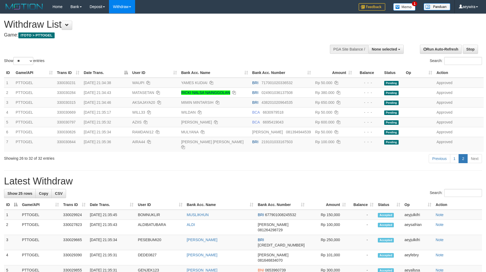
select select
select select "**"
click at [269, 54] on div "Show ** ** ** *** entries Search:" at bounding box center [243, 40] width 486 height 52
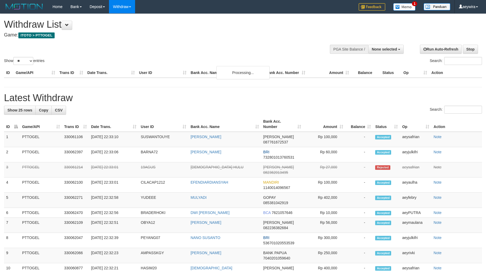
select select
select select "**"
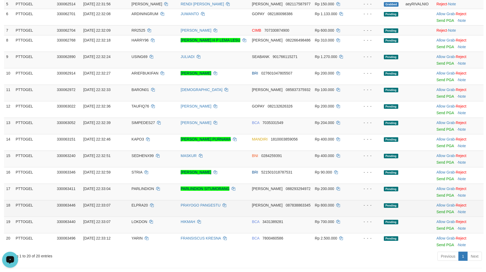
scroll to position [138, 0]
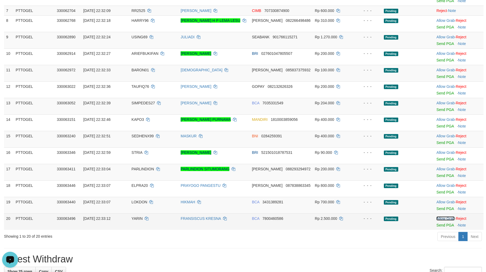
click at [437, 218] on link "Allow Grab" at bounding box center [445, 218] width 18 height 4
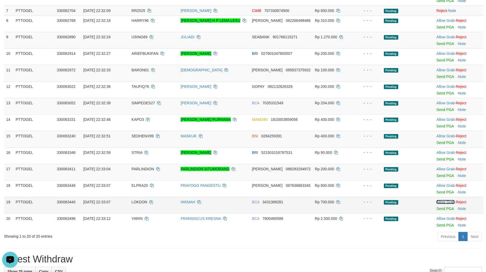
click at [441, 200] on link "Allow Grab" at bounding box center [445, 202] width 18 height 4
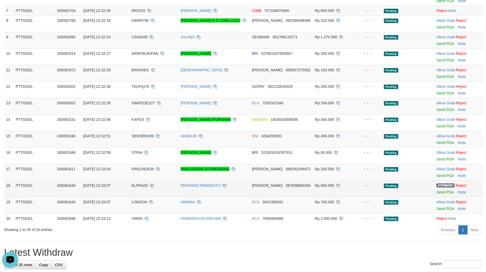
click at [442, 185] on link "Allow Grab" at bounding box center [445, 185] width 18 height 4
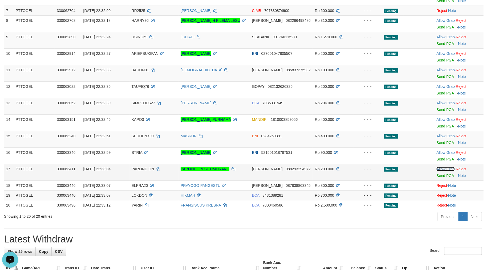
click at [442, 168] on link "Allow Grab" at bounding box center [445, 169] width 18 height 4
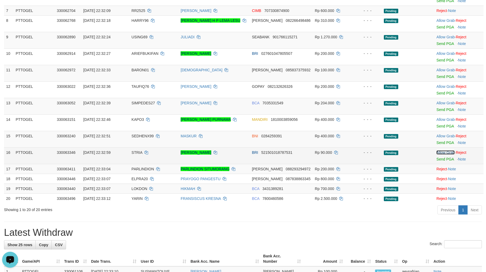
click at [443, 154] on link "Allow Grab" at bounding box center [445, 152] width 18 height 4
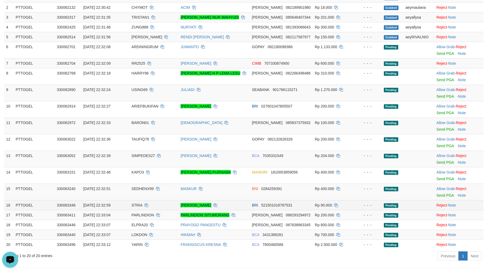
scroll to position [79, 0]
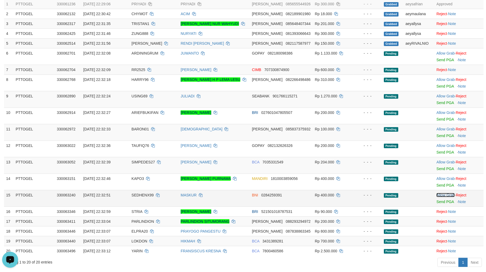
click at [436, 194] on link "Allow Grab" at bounding box center [445, 195] width 18 height 4
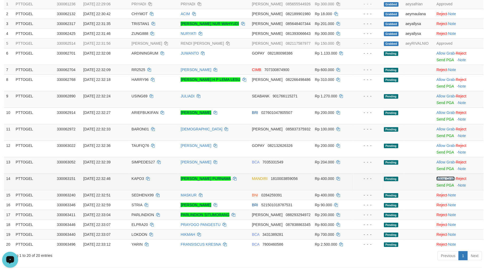
click at [441, 178] on link "Allow Grab" at bounding box center [445, 179] width 18 height 4
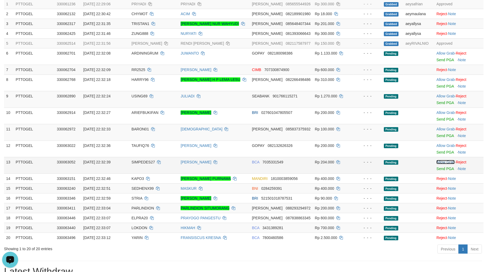
click at [442, 160] on link "Allow Grab" at bounding box center [445, 162] width 18 height 4
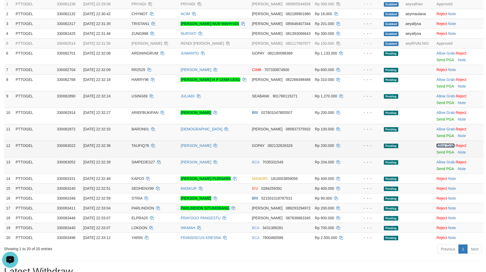
click at [441, 145] on link "Allow Grab" at bounding box center [445, 146] width 18 height 4
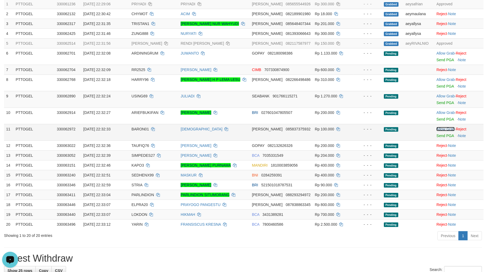
click at [441, 128] on link "Allow Grab" at bounding box center [445, 129] width 18 height 4
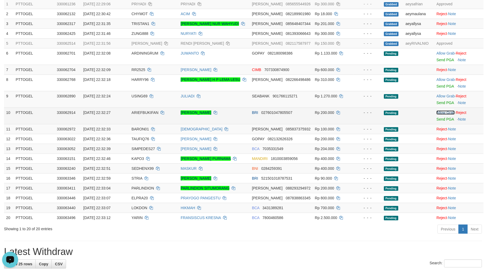
click at [441, 112] on link "Allow Grab" at bounding box center [445, 112] width 18 height 4
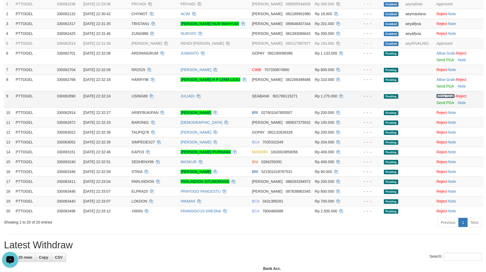
click at [442, 96] on link "Allow Grab" at bounding box center [445, 96] width 18 height 4
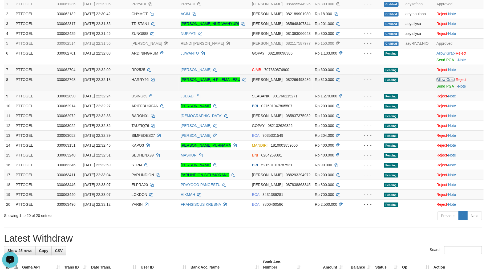
click at [442, 80] on link "Allow Grab" at bounding box center [445, 79] width 18 height 4
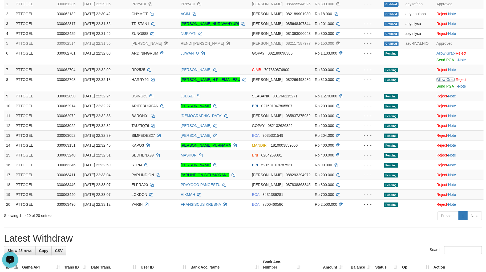
scroll to position [0, 0]
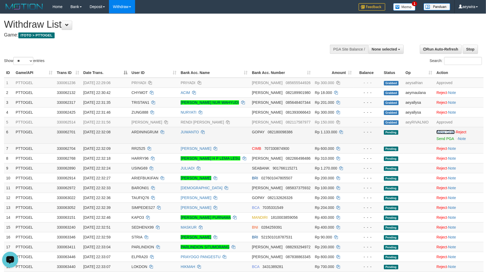
click at [445, 133] on link "Allow Grab" at bounding box center [445, 132] width 18 height 4
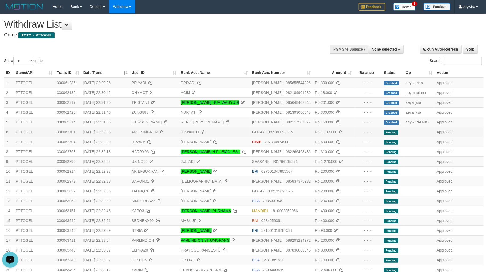
click at [256, 53] on div "Show ** ** ** *** entries Search:" at bounding box center [243, 40] width 486 height 52
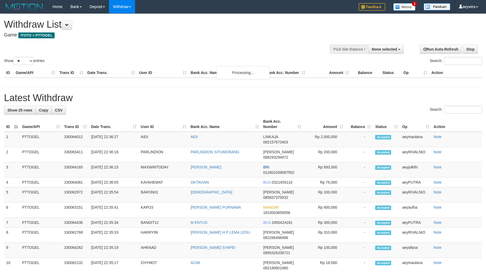
select select
select select "**"
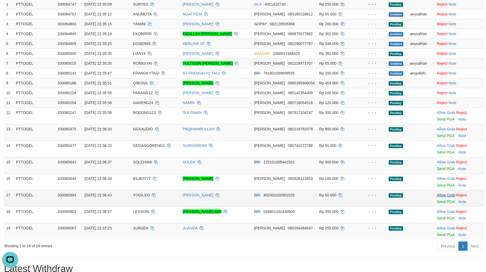
scroll to position [79, 0]
click at [440, 229] on link "Allow Grab" at bounding box center [446, 228] width 18 height 4
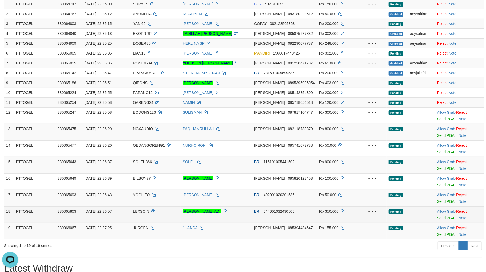
click at [446, 214] on div at bounding box center [459, 214] width 45 height 1
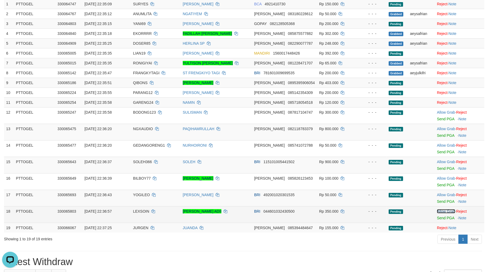
click at [446, 212] on link "Allow Grab" at bounding box center [446, 211] width 18 height 4
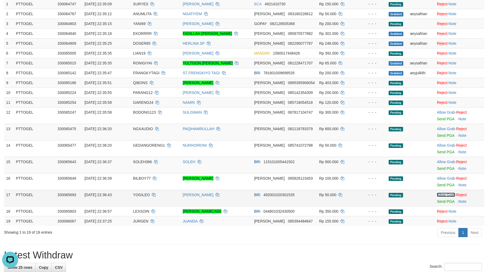
click at [446, 194] on link "Allow Grab" at bounding box center [446, 195] width 18 height 4
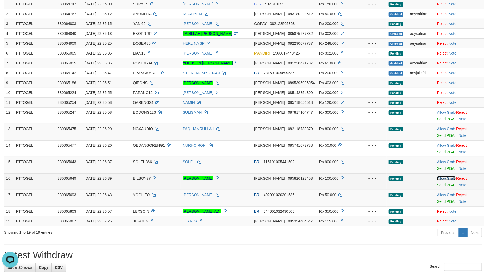
click at [446, 176] on link "Allow Grab" at bounding box center [446, 178] width 18 height 4
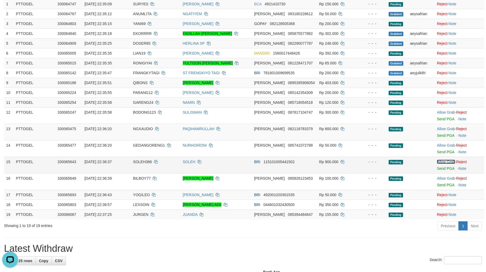
click at [445, 160] on link "Allow Grab" at bounding box center [446, 162] width 18 height 4
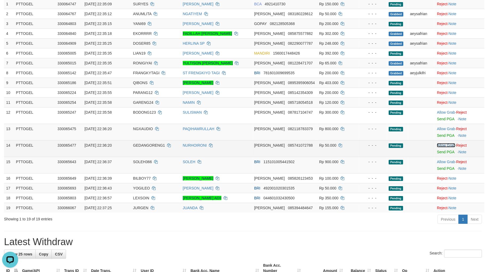
click at [444, 143] on link "Allow Grab" at bounding box center [446, 145] width 18 height 4
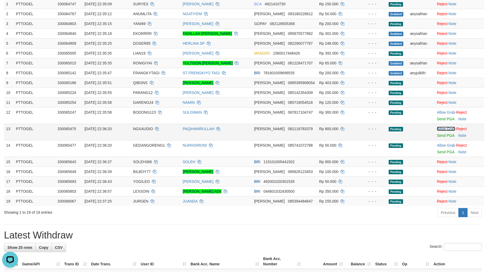
click at [446, 128] on link "Allow Grab" at bounding box center [446, 129] width 18 height 4
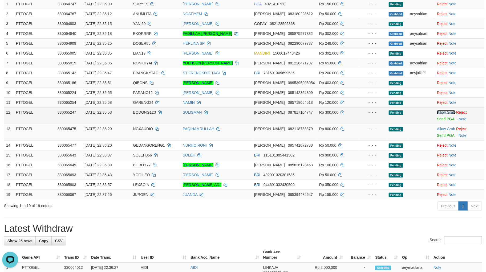
click at [449, 112] on link "Allow Grab" at bounding box center [446, 112] width 18 height 4
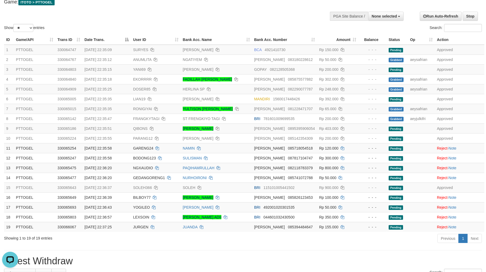
scroll to position [0, 0]
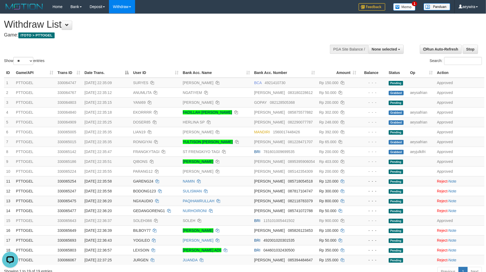
click at [251, 48] on div "Show ** ** ** *** entries Search:" at bounding box center [243, 40] width 486 height 52
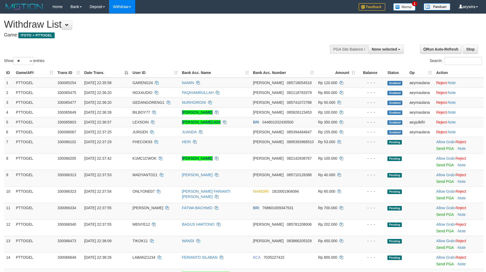
select select
select select "**"
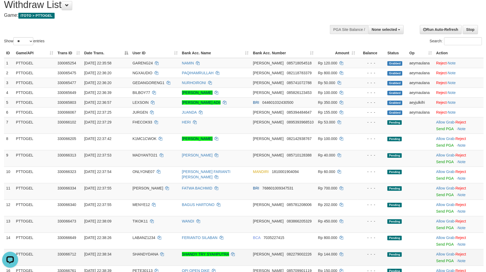
scroll to position [79, 0]
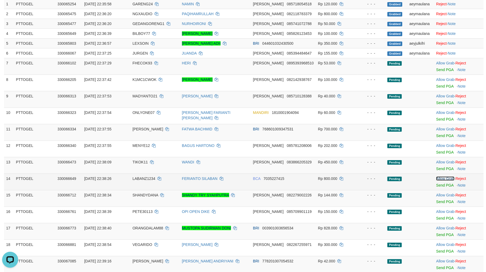
click at [442, 178] on link "Allow Grab" at bounding box center [445, 179] width 18 height 4
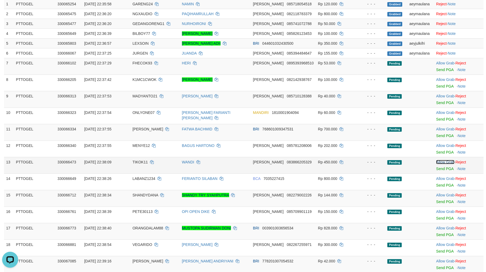
click at [440, 162] on link "Allow Grab" at bounding box center [445, 162] width 18 height 4
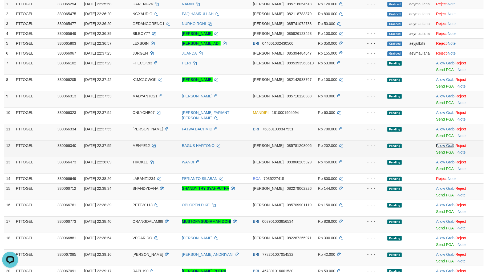
click at [439, 144] on link "Allow Grab" at bounding box center [445, 146] width 18 height 4
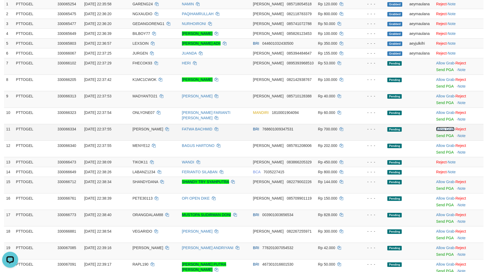
click at [438, 129] on link "Allow Grab" at bounding box center [445, 129] width 18 height 4
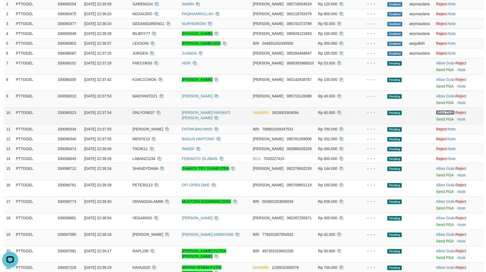
click at [439, 112] on link "Allow Grab" at bounding box center [445, 112] width 18 height 4
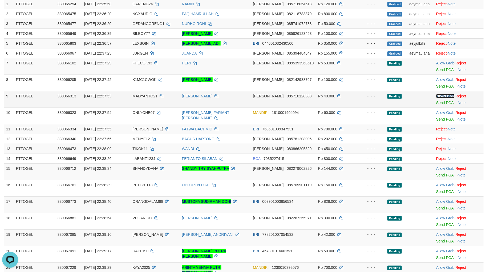
click at [440, 96] on link "Allow Grab" at bounding box center [445, 96] width 18 height 4
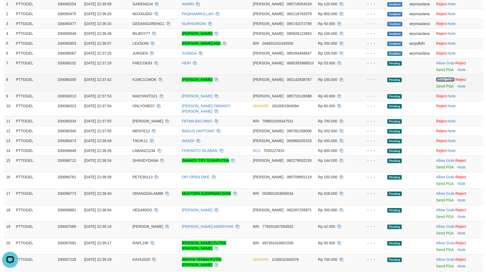
click at [439, 79] on link "Allow Grab" at bounding box center [445, 79] width 18 height 4
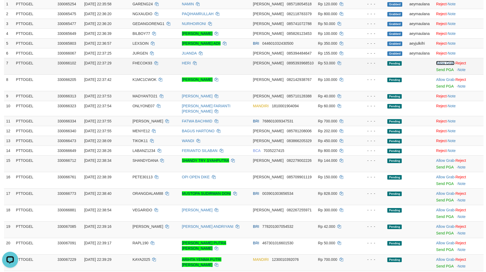
click at [441, 62] on link "Allow Grab" at bounding box center [445, 63] width 18 height 4
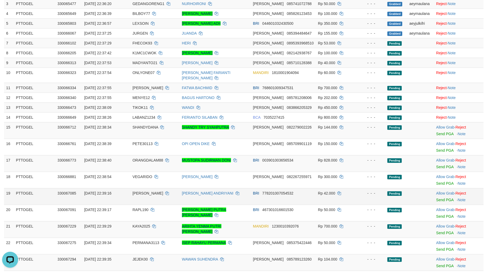
scroll to position [138, 0]
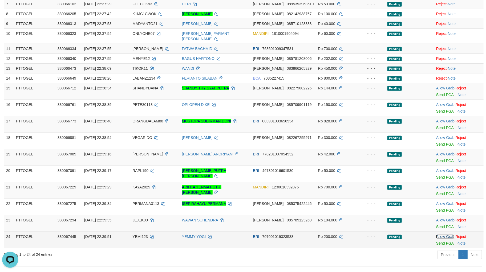
click at [438, 235] on link "Allow Grab" at bounding box center [445, 237] width 18 height 4
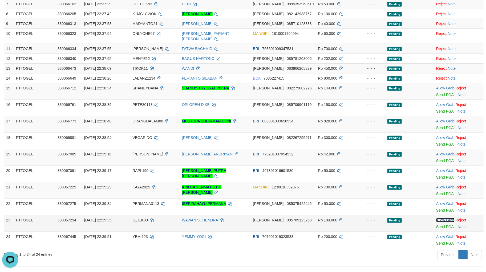
click at [438, 218] on link "Allow Grab" at bounding box center [445, 220] width 18 height 4
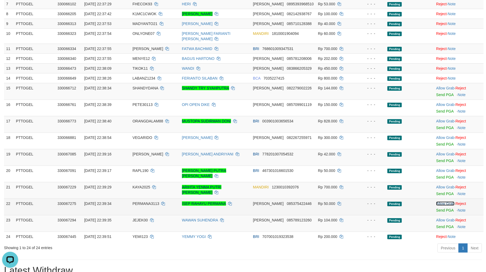
click at [438, 202] on link "Allow Grab" at bounding box center [445, 204] width 18 height 4
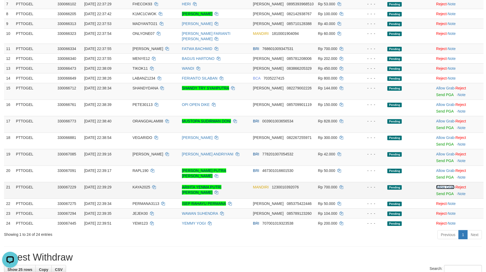
click at [439, 185] on link "Allow Grab" at bounding box center [445, 187] width 18 height 4
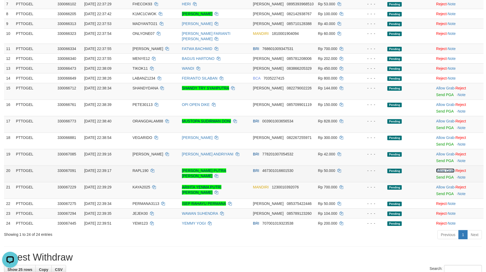
click at [442, 169] on link "Allow Grab" at bounding box center [445, 171] width 18 height 4
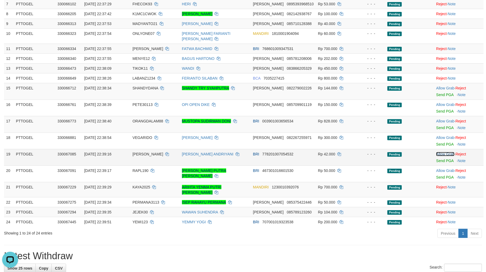
click at [443, 152] on link "Allow Grab" at bounding box center [445, 154] width 18 height 4
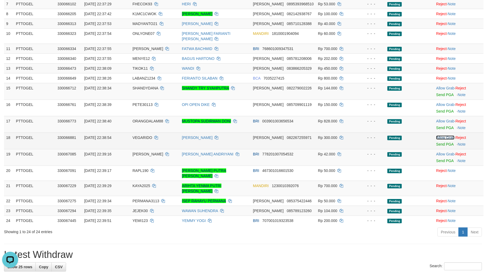
click at [440, 136] on link "Allow Grab" at bounding box center [445, 138] width 18 height 4
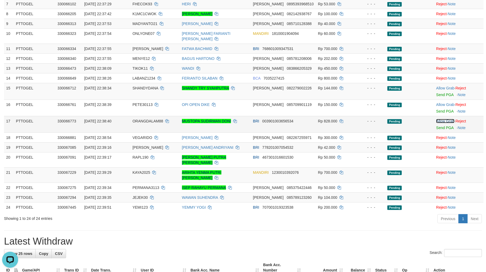
click at [441, 119] on link "Allow Grab" at bounding box center [445, 121] width 18 height 4
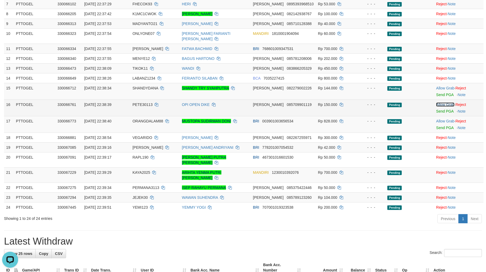
click at [438, 103] on link "Allow Grab" at bounding box center [445, 105] width 18 height 4
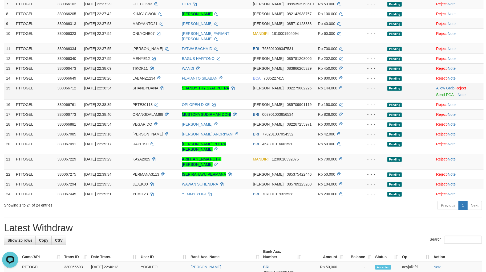
click at [442, 85] on td "Allow Grab · Reject Send PGA · Note" at bounding box center [459, 91] width 50 height 17
click at [442, 86] on link "Allow Grab" at bounding box center [445, 88] width 18 height 4
click at [277, 198] on div "**********" at bounding box center [243, 263] width 486 height 775
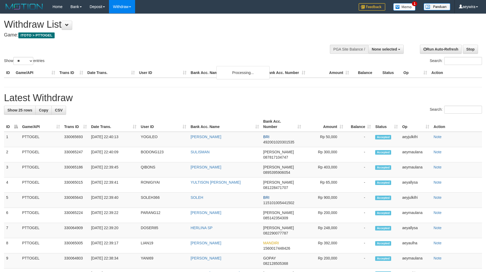
select select
select select "**"
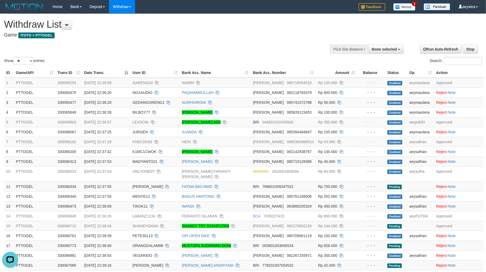
click at [240, 38] on div "**********" at bounding box center [163, 27] width 318 height 26
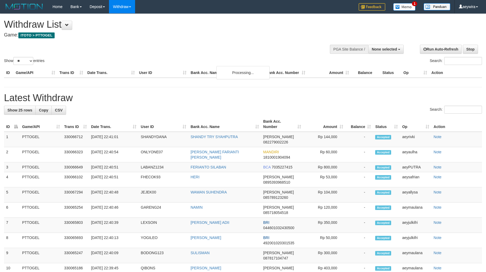
select select
select select "**"
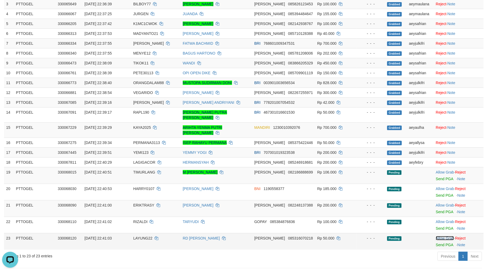
click at [440, 236] on link "Allow Grab" at bounding box center [445, 238] width 18 height 4
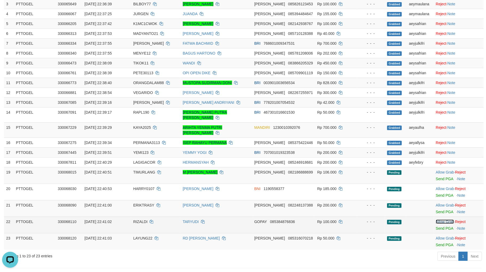
click at [441, 220] on link "Allow Grab" at bounding box center [445, 222] width 18 height 4
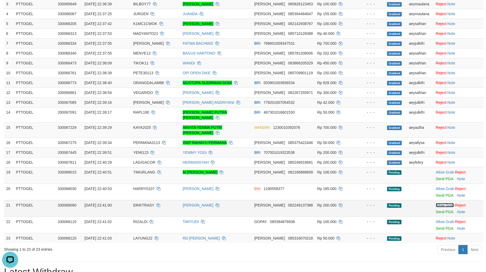
click at [443, 203] on link "Allow Grab" at bounding box center [445, 205] width 18 height 4
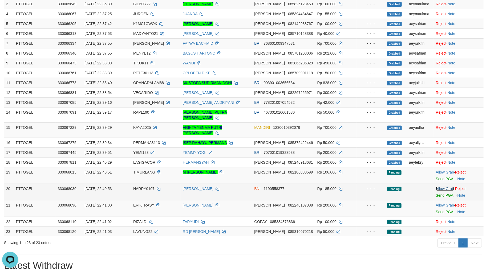
click at [443, 187] on link "Allow Grab" at bounding box center [445, 189] width 18 height 4
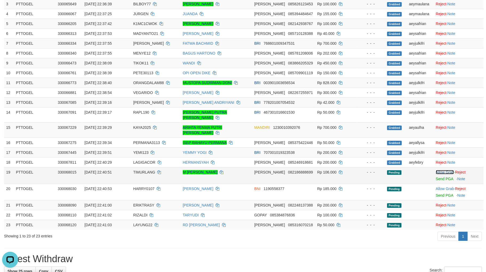
click at [443, 170] on link "Allow Grab" at bounding box center [445, 172] width 18 height 4
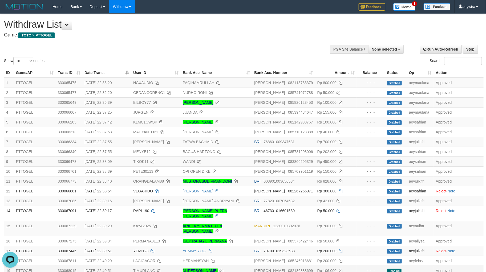
click at [260, 53] on div "Show ** ** ** *** entries Search:" at bounding box center [243, 40] width 486 height 52
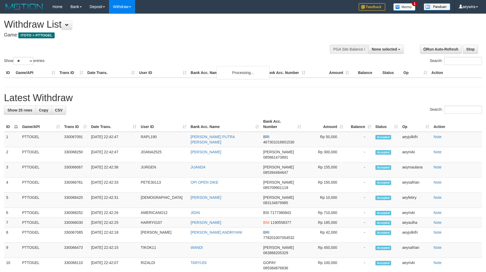
select select
select select "**"
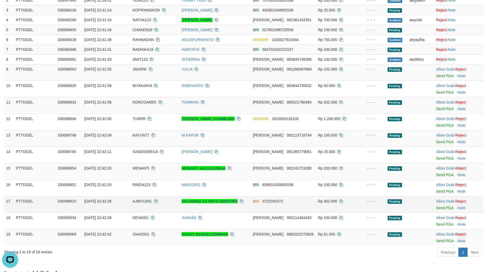
scroll to position [99, 0]
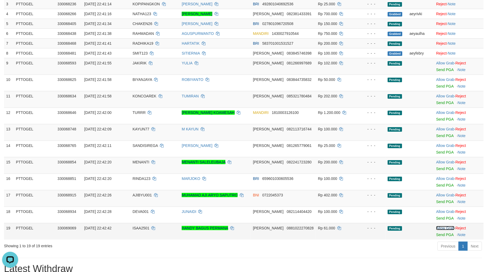
click at [448, 227] on link "Allow Grab" at bounding box center [445, 228] width 18 height 4
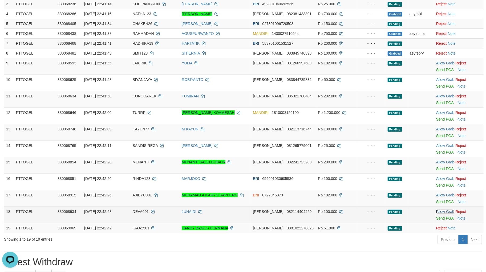
click at [443, 212] on link "Allow Grab" at bounding box center [445, 212] width 18 height 4
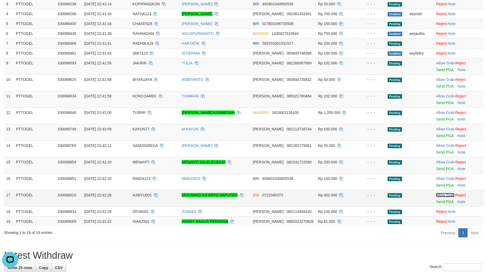
click at [441, 195] on link "Allow Grab" at bounding box center [445, 195] width 18 height 4
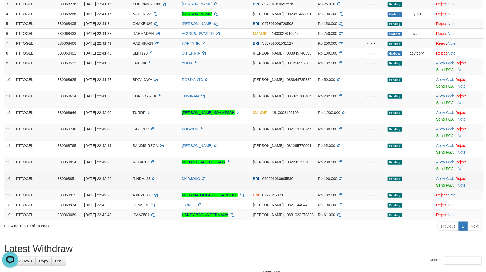
click at [442, 176] on td "Allow Grab · Reject Send PGA · Note" at bounding box center [459, 182] width 50 height 17
click at [443, 179] on link "Allow Grab" at bounding box center [445, 179] width 18 height 4
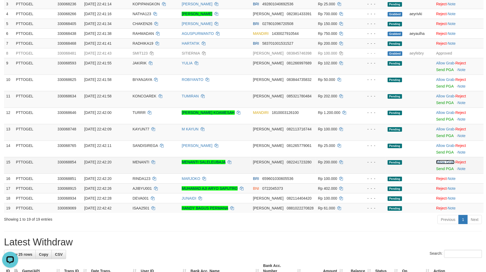
click at [445, 163] on link "Allow Grab" at bounding box center [445, 162] width 18 height 4
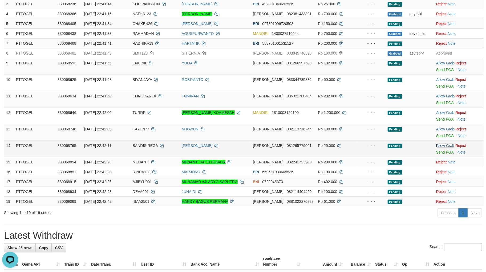
click at [443, 145] on link "Allow Grab" at bounding box center [445, 146] width 18 height 4
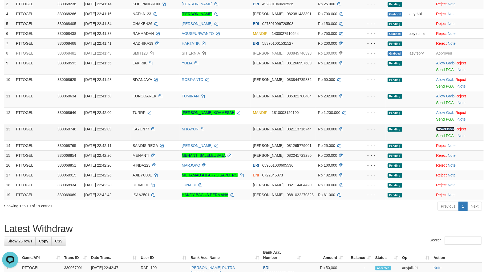
click at [443, 129] on link "Allow Grab" at bounding box center [445, 129] width 18 height 4
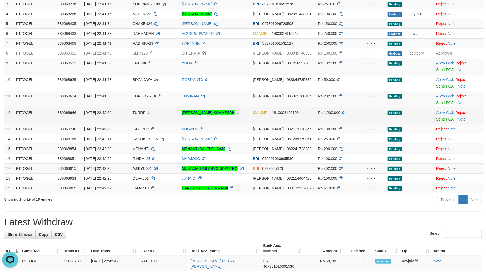
click at [443, 114] on td "Allow Grab · Reject Send PGA · Note" at bounding box center [459, 116] width 50 height 17
click at [445, 113] on link "Allow Grab" at bounding box center [445, 112] width 18 height 4
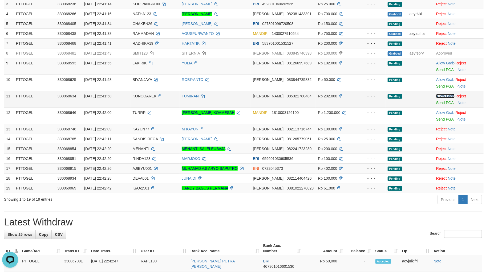
click at [443, 95] on link "Allow Grab" at bounding box center [445, 96] width 18 height 4
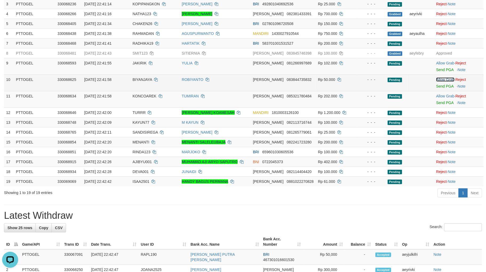
click at [443, 80] on link "Allow Grab" at bounding box center [445, 79] width 18 height 4
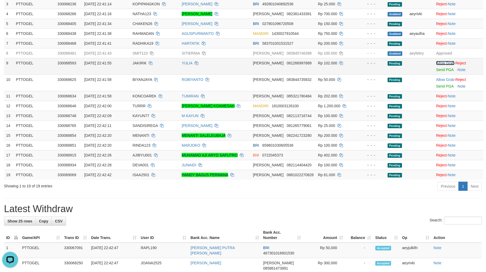
click at [445, 61] on link "Allow Grab" at bounding box center [445, 63] width 18 height 4
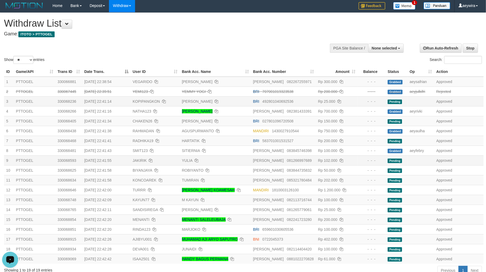
scroll to position [0, 0]
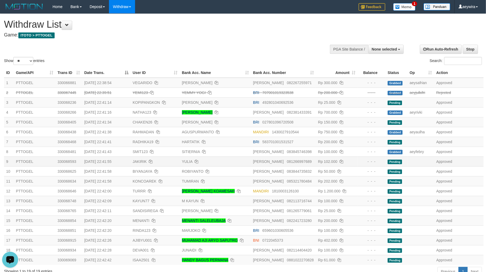
click at [273, 47] on div "Show ** ** ** *** entries Search:" at bounding box center [243, 40] width 486 height 52
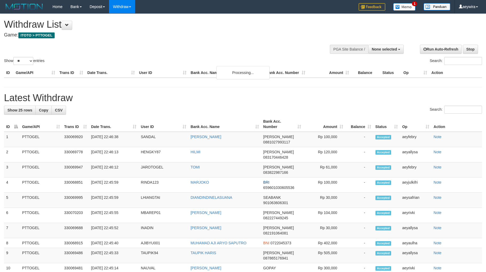
select select
select select "**"
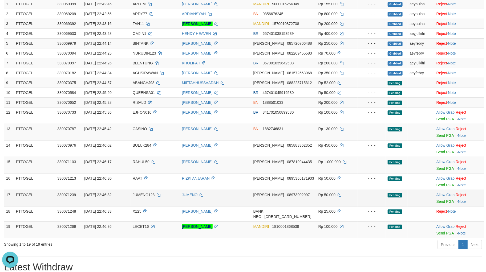
click at [448, 192] on td "Allow Grab · Reject Send PGA · Note" at bounding box center [459, 198] width 50 height 17
click at [447, 193] on link "Allow Grab" at bounding box center [445, 195] width 18 height 4
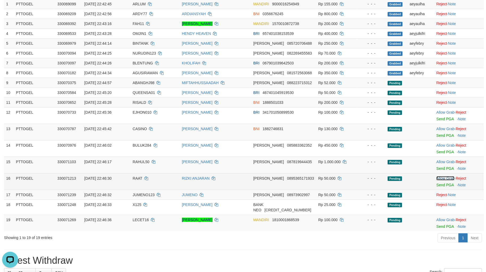
click at [445, 179] on link "Allow Grab" at bounding box center [445, 178] width 18 height 4
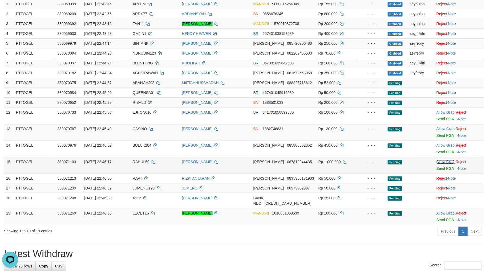
click at [440, 161] on link "Allow Grab" at bounding box center [445, 162] width 18 height 4
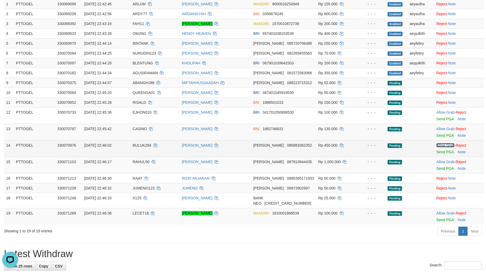
click at [439, 146] on link "Allow Grab" at bounding box center [445, 145] width 18 height 4
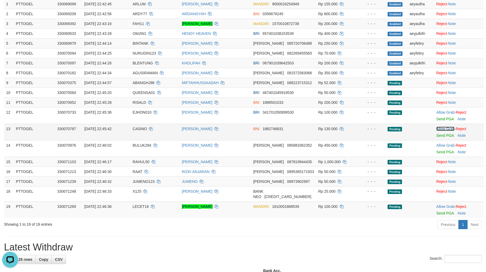
click at [440, 127] on link "Allow Grab" at bounding box center [445, 129] width 18 height 4
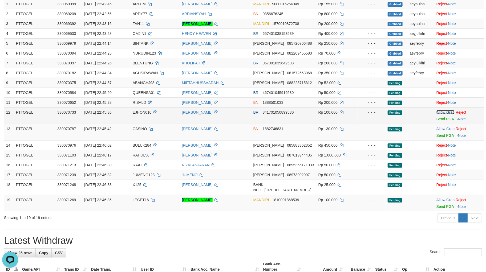
click at [445, 110] on link "Allow Grab" at bounding box center [445, 112] width 18 height 4
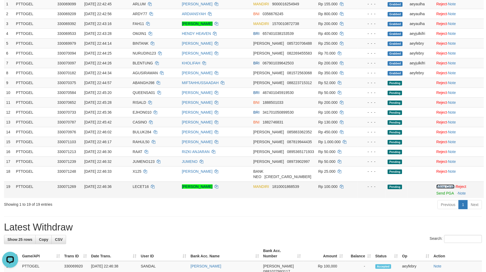
click at [439, 187] on link "Allow Grab" at bounding box center [445, 187] width 18 height 4
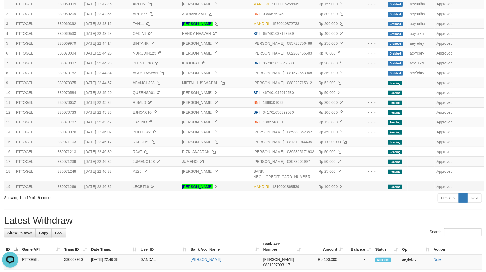
click at [283, 225] on h1 "Latest Withdraw" at bounding box center [243, 220] width 478 height 11
click at [300, 222] on h1 "Latest Withdraw" at bounding box center [243, 220] width 478 height 11
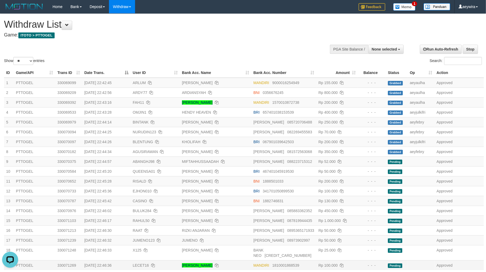
click at [260, 38] on div "**********" at bounding box center [163, 27] width 318 height 26
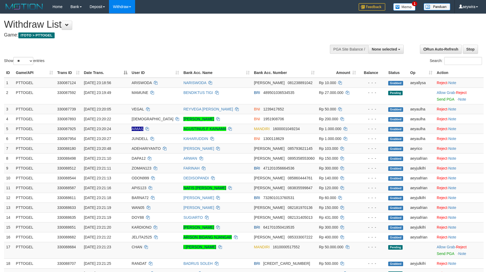
select select
select select "**"
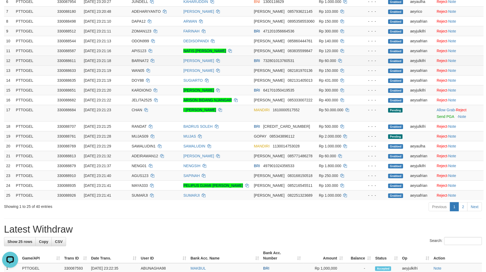
scroll to position [138, 0]
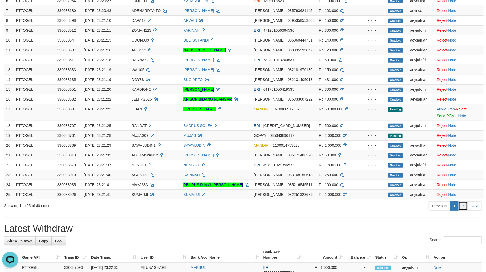
click at [464, 206] on link "2" at bounding box center [462, 206] width 9 height 9
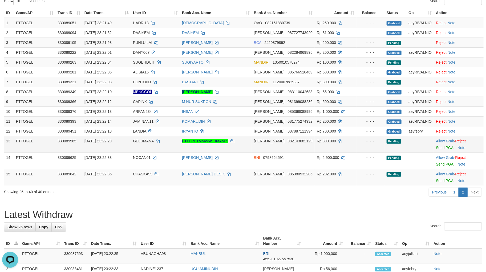
scroll to position [59, 0]
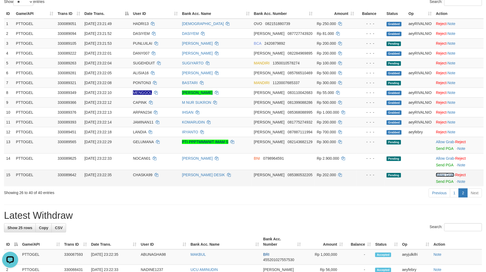
click at [447, 175] on link "Allow Grab" at bounding box center [445, 175] width 18 height 4
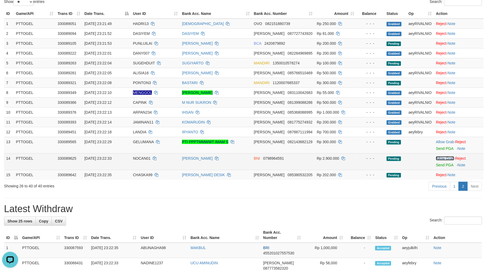
click at [445, 157] on link "Allow Grab" at bounding box center [445, 158] width 18 height 4
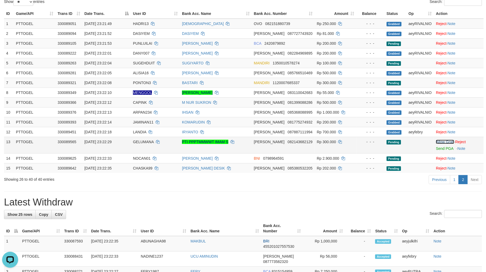
click at [445, 143] on link "Allow Grab" at bounding box center [445, 142] width 18 height 4
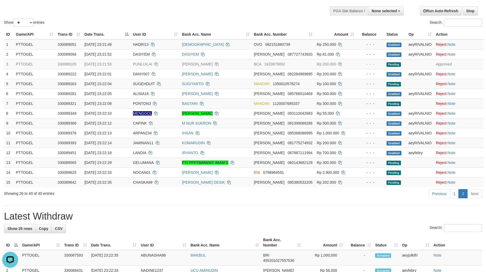
scroll to position [0, 0]
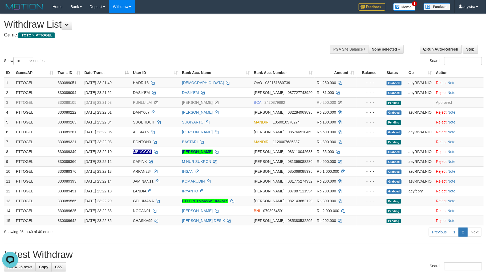
click at [254, 44] on div "Show ** ** ** *** entries Search:" at bounding box center [243, 40] width 486 height 52
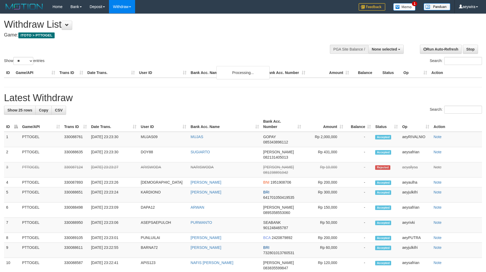
select select
select select "**"
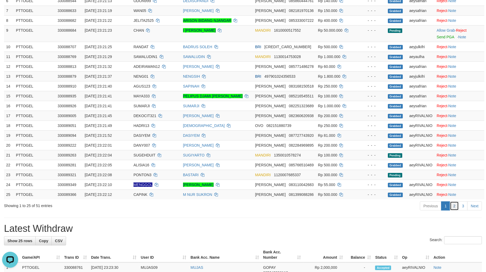
click at [457, 206] on link "2" at bounding box center [454, 206] width 9 height 9
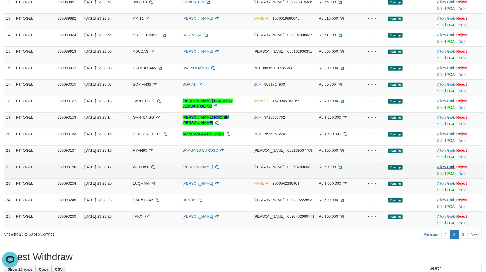
scroll to position [222, 0]
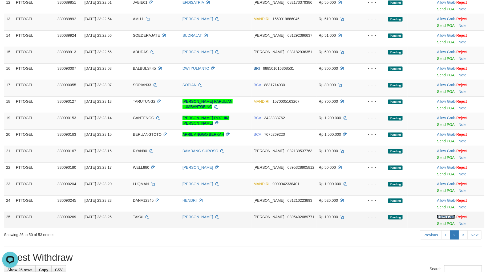
click at [439, 216] on link "Allow Grab" at bounding box center [446, 217] width 18 height 4
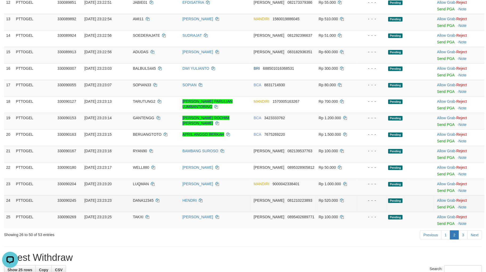
click at [444, 196] on td "Allow Grab · Reject Send PGA · Note" at bounding box center [460, 203] width 50 height 17
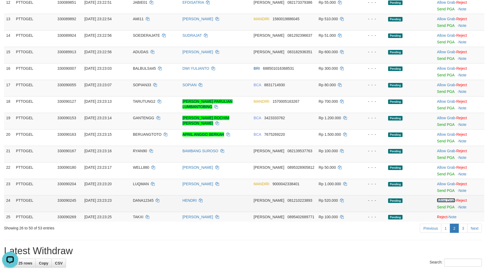
click at [445, 198] on link "Allow Grab" at bounding box center [446, 200] width 18 height 4
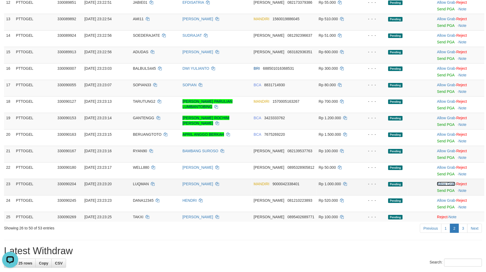
click at [444, 183] on link "Allow Grab" at bounding box center [446, 184] width 18 height 4
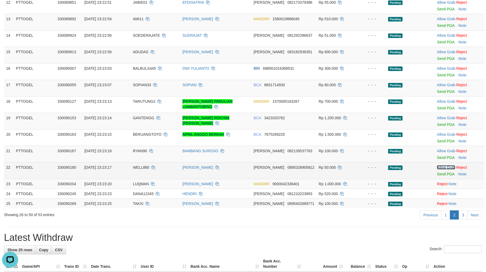
click at [444, 169] on link "Allow Grab" at bounding box center [446, 167] width 18 height 4
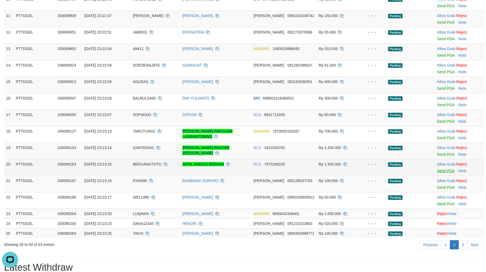
scroll to position [183, 0]
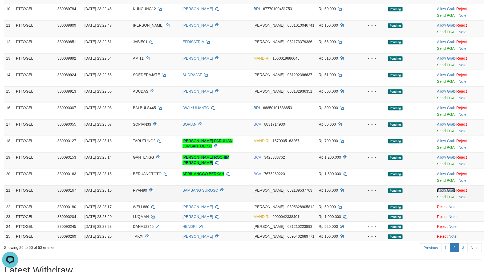
click at [442, 191] on link "Allow Grab" at bounding box center [446, 190] width 18 height 4
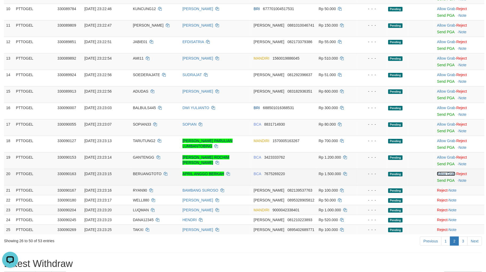
click at [446, 174] on link "Allow Grab" at bounding box center [446, 174] width 18 height 4
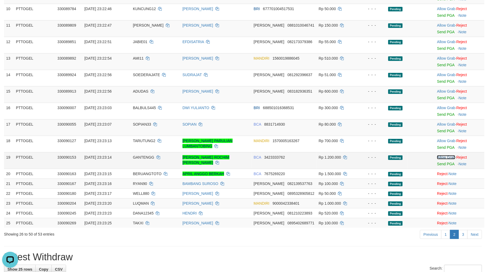
click at [447, 158] on link "Allow Grab" at bounding box center [446, 157] width 18 height 4
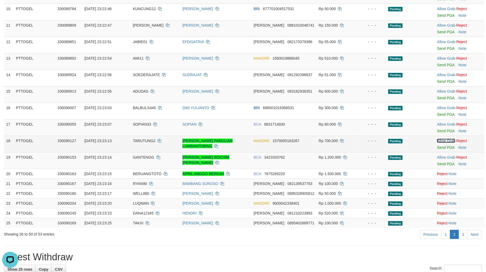
click at [448, 140] on link "Allow Grab" at bounding box center [446, 141] width 18 height 4
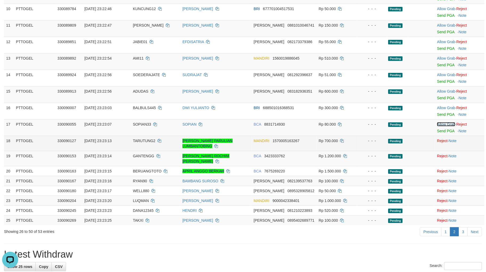
click at [447, 125] on link "Allow Grab" at bounding box center [446, 124] width 18 height 4
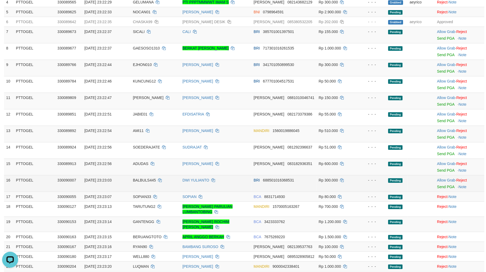
scroll to position [104, 0]
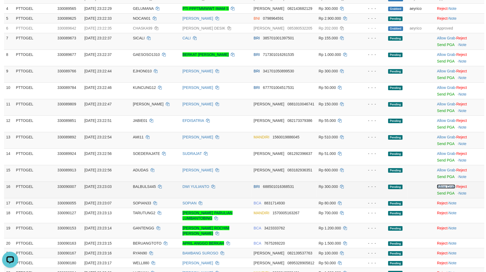
click at [443, 187] on link "Allow Grab" at bounding box center [446, 187] width 18 height 4
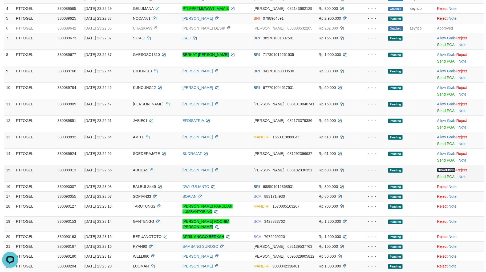
click at [445, 170] on link "Allow Grab" at bounding box center [446, 170] width 18 height 4
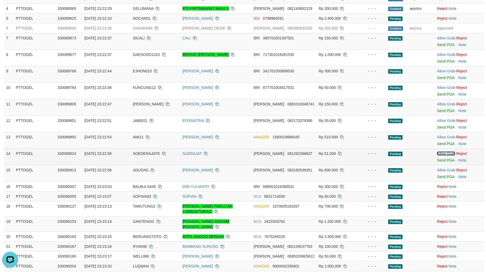
click at [448, 153] on link "Allow Grab" at bounding box center [446, 153] width 18 height 4
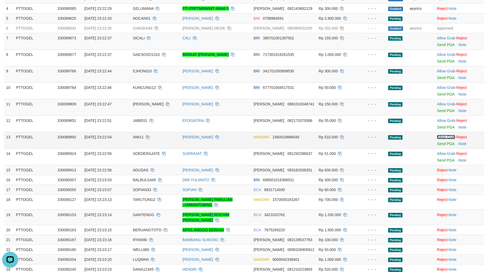
click at [447, 138] on link "Allow Grab" at bounding box center [446, 137] width 18 height 4
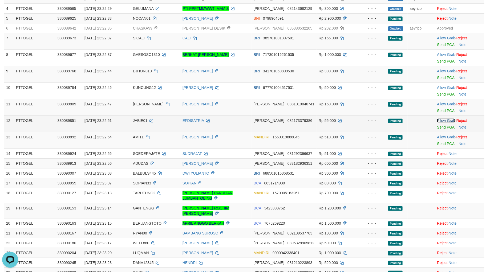
click at [444, 119] on link "Allow Grab" at bounding box center [446, 120] width 18 height 4
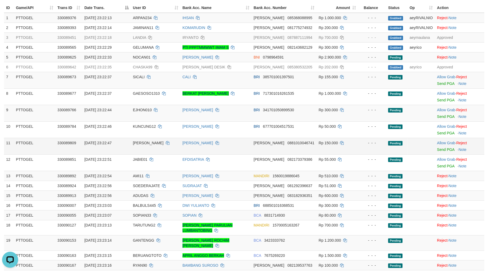
scroll to position [64, 0]
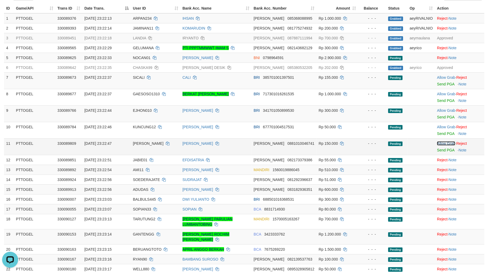
click at [446, 144] on link "Allow Grab" at bounding box center [446, 143] width 18 height 4
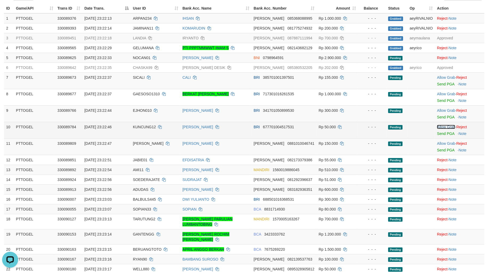
click at [443, 126] on link "Allow Grab" at bounding box center [446, 127] width 18 height 4
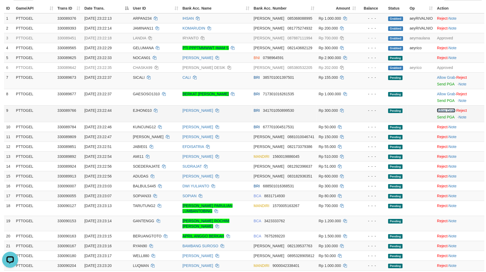
click at [443, 110] on link "Allow Grab" at bounding box center [446, 110] width 18 height 4
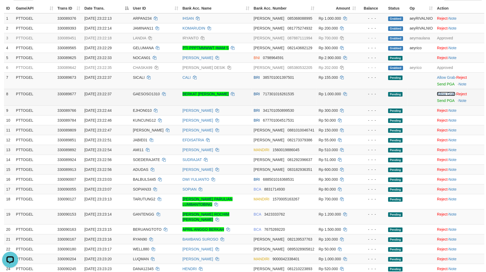
click at [443, 93] on link "Allow Grab" at bounding box center [446, 94] width 18 height 4
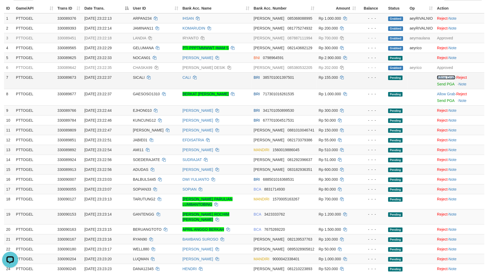
click at [445, 76] on link "Allow Grab" at bounding box center [446, 77] width 18 height 4
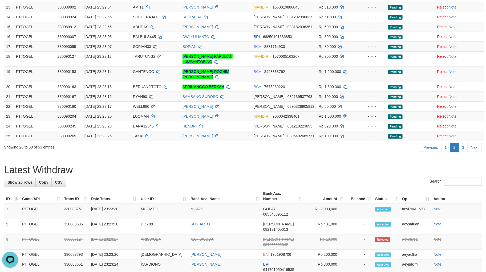
scroll to position [203, 0]
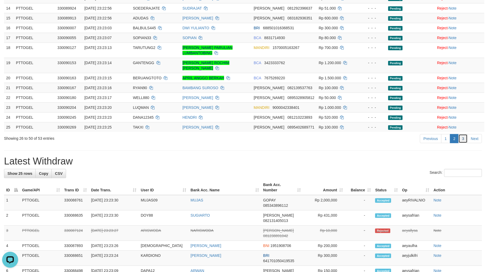
click at [460, 134] on link "3" at bounding box center [462, 138] width 9 height 9
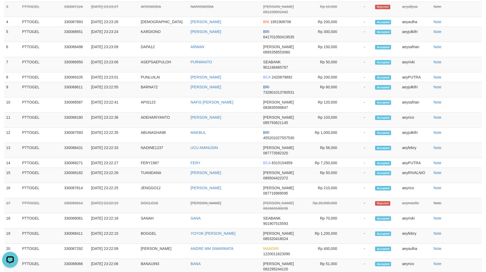
scroll to position [0, 0]
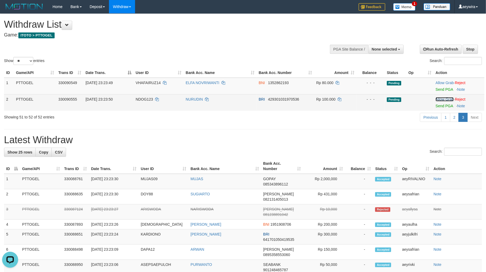
click at [441, 97] on link "Allow Grab" at bounding box center [444, 99] width 18 height 4
click at [442, 81] on link "Allow Grab" at bounding box center [444, 83] width 18 height 4
